Goal: Information Seeking & Learning: Learn about a topic

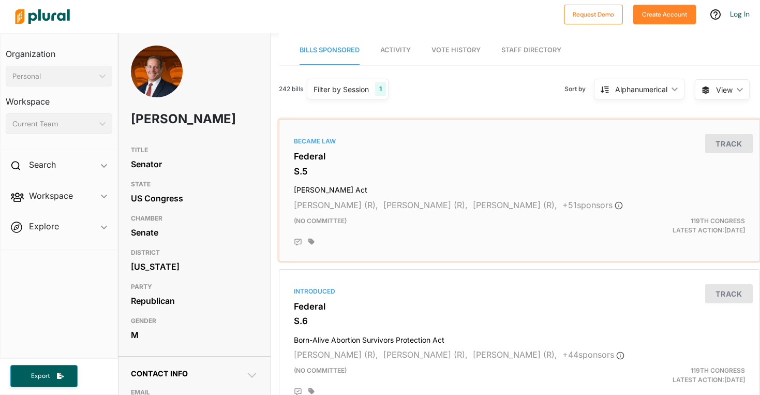
click at [346, 191] on h4 "[PERSON_NAME] Act" at bounding box center [519, 187] width 451 height 14
click at [344, 90] on div "Filter by Session" at bounding box center [340, 89] width 55 height 11
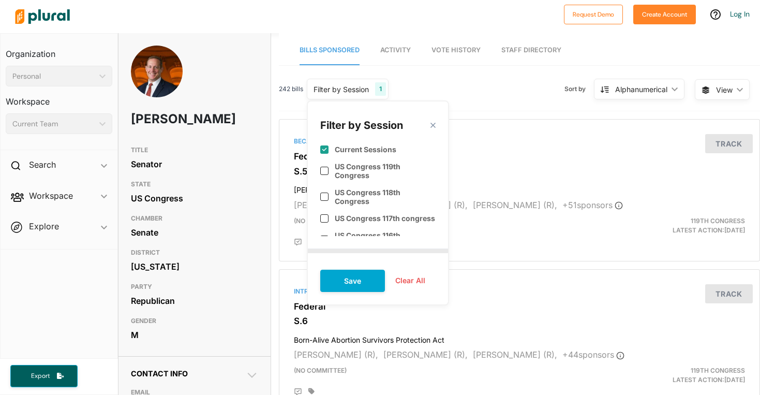
click at [433, 125] on polygon at bounding box center [432, 125] width 9 height 9
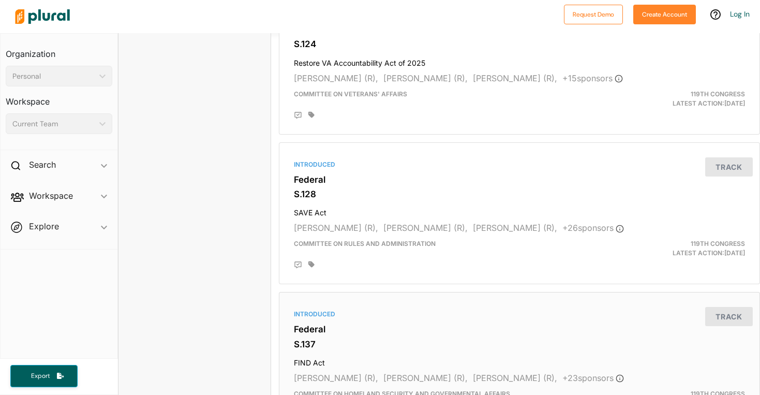
scroll to position [2734, 0]
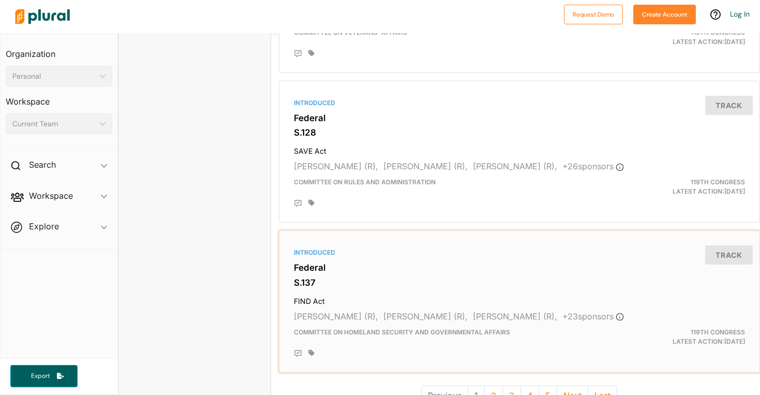
click at [344, 301] on div "Introduced Federal S.137 FIND Act [PERSON_NAME] (R), [PERSON_NAME] (R), [PERSON…" at bounding box center [519, 301] width 472 height 133
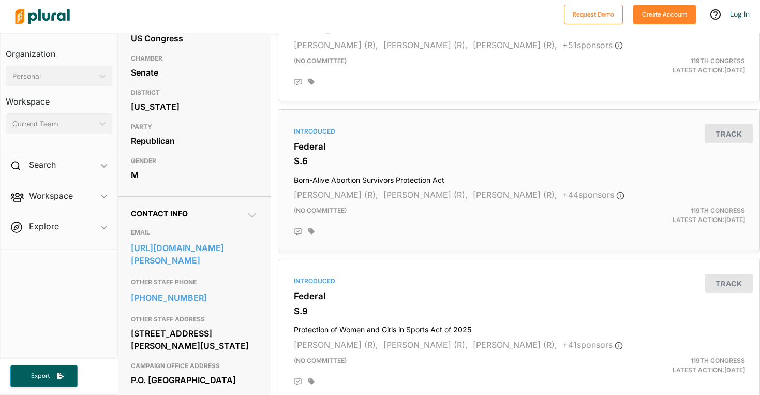
scroll to position [183, 0]
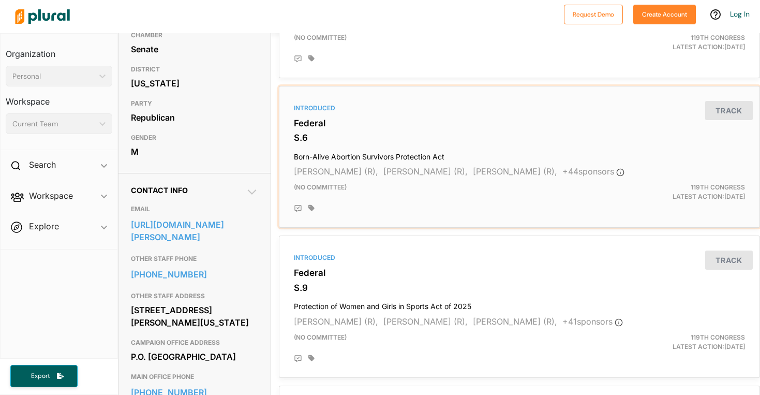
click at [419, 152] on h4 "Born-Alive Abortion Survivors Protection Act" at bounding box center [519, 154] width 451 height 14
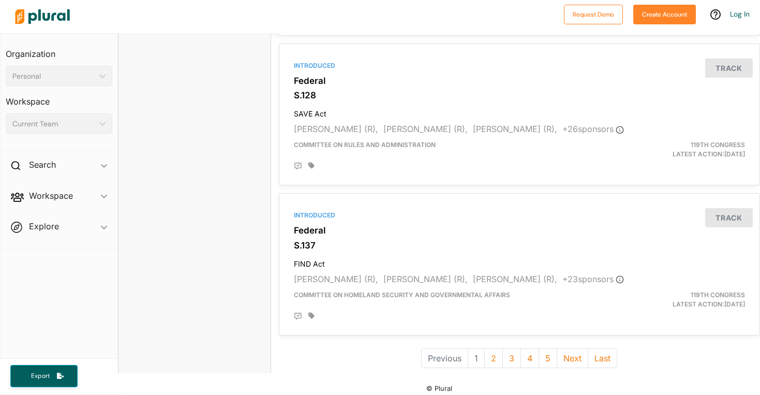
scroll to position [2774, 0]
click at [496, 347] on button "2" at bounding box center [493, 356] width 19 height 20
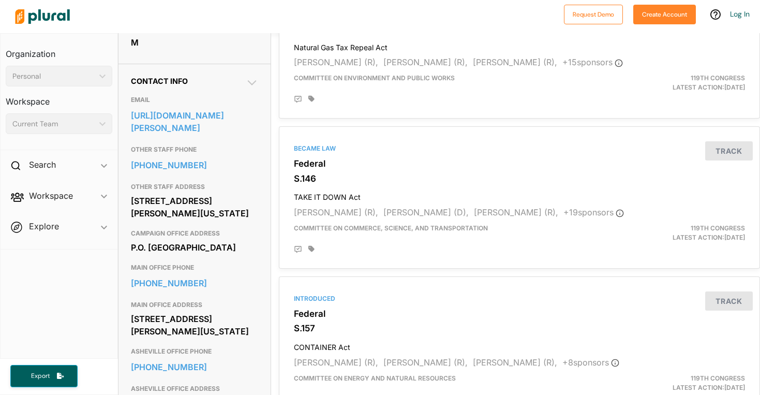
scroll to position [298, 0]
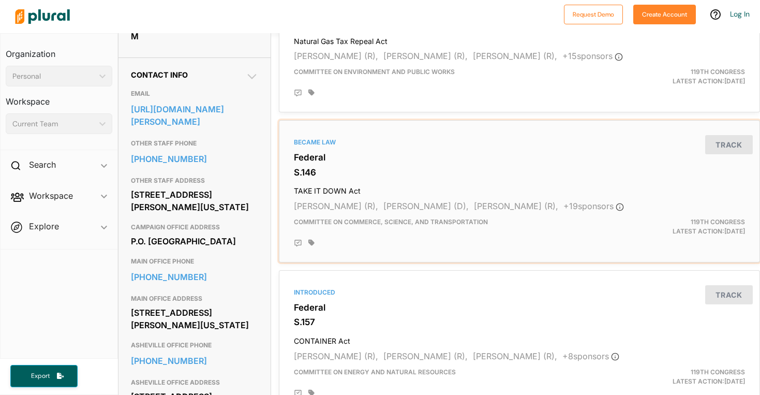
click at [420, 234] on div "Committee on Commerce, Science, and Transportation" at bounding box center [441, 226] width 311 height 19
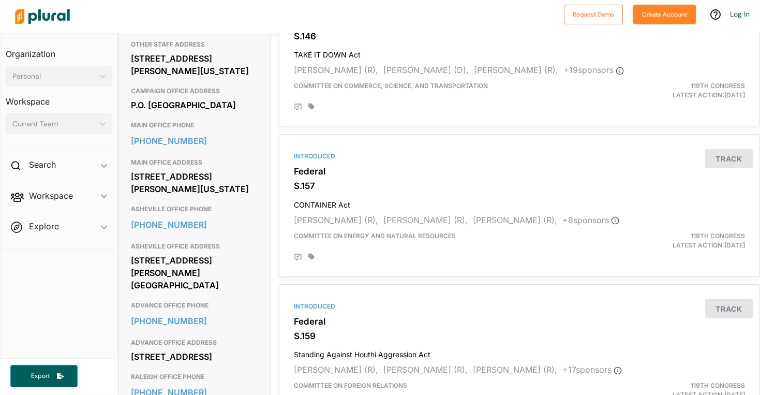
scroll to position [434, 0]
